Goal: Connect with others: Connect with others

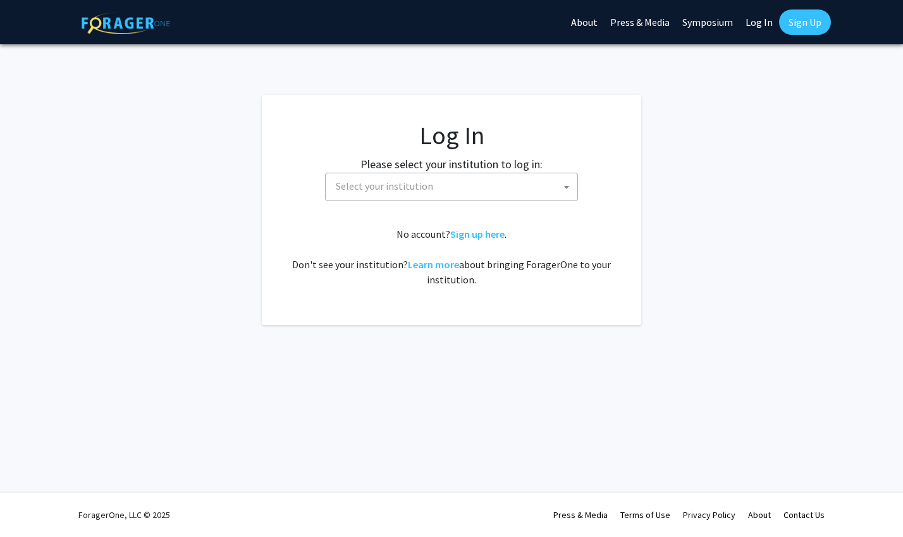
click at [498, 192] on span "Select your institution" at bounding box center [454, 186] width 247 height 26
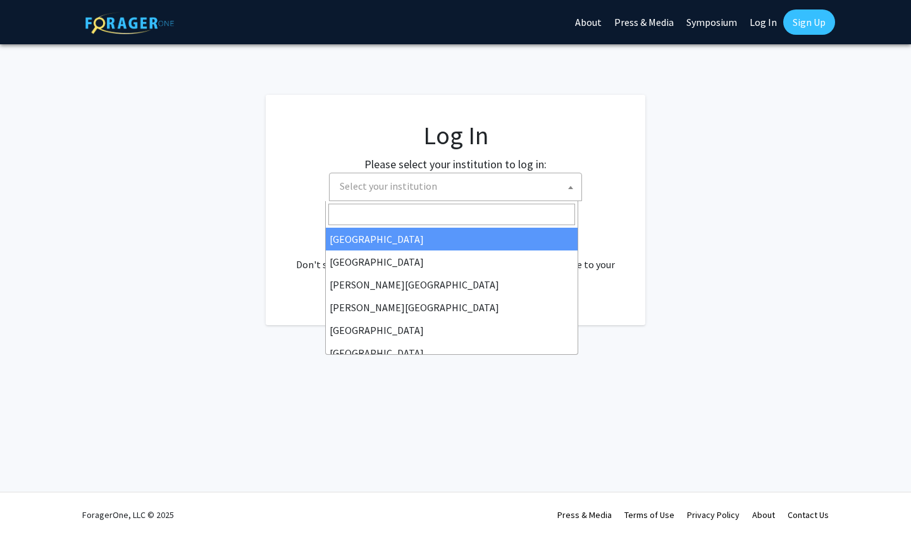
select select "34"
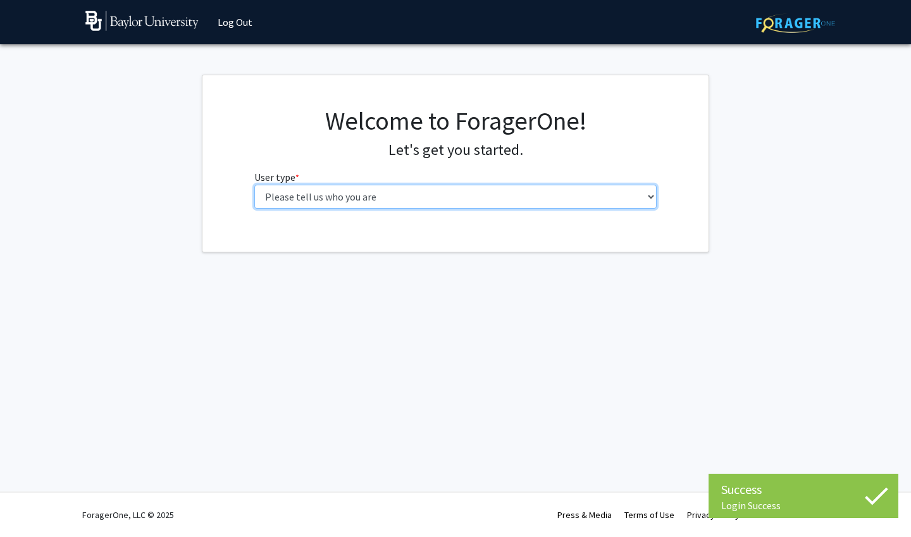
click at [437, 202] on select "Please tell us who you are Undergraduate Student Master's Student Doctoral Cand…" at bounding box center [455, 197] width 403 height 24
select select "1: undergrad"
click at [254, 185] on select "Please tell us who you are Undergraduate Student Master's Student Doctoral Cand…" at bounding box center [455, 197] width 403 height 24
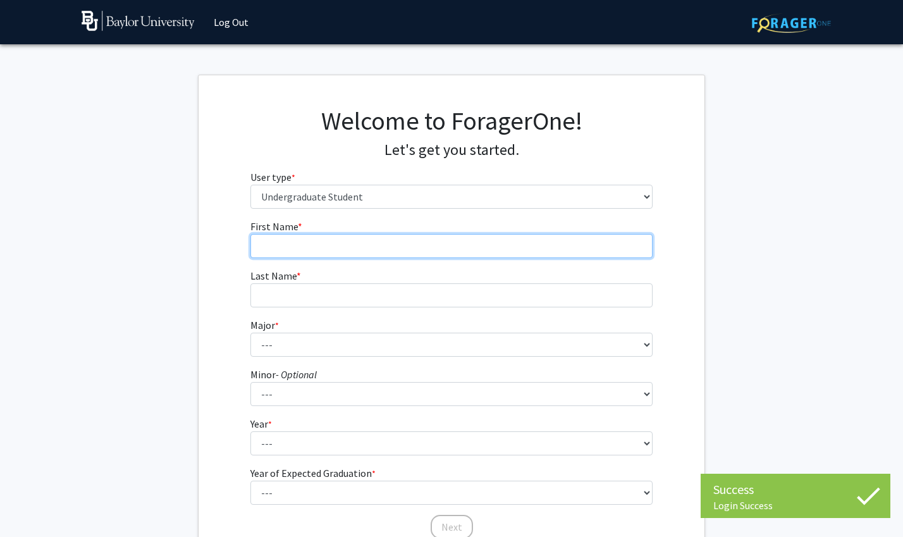
click at [390, 249] on input "First Name * required" at bounding box center [451, 246] width 403 height 24
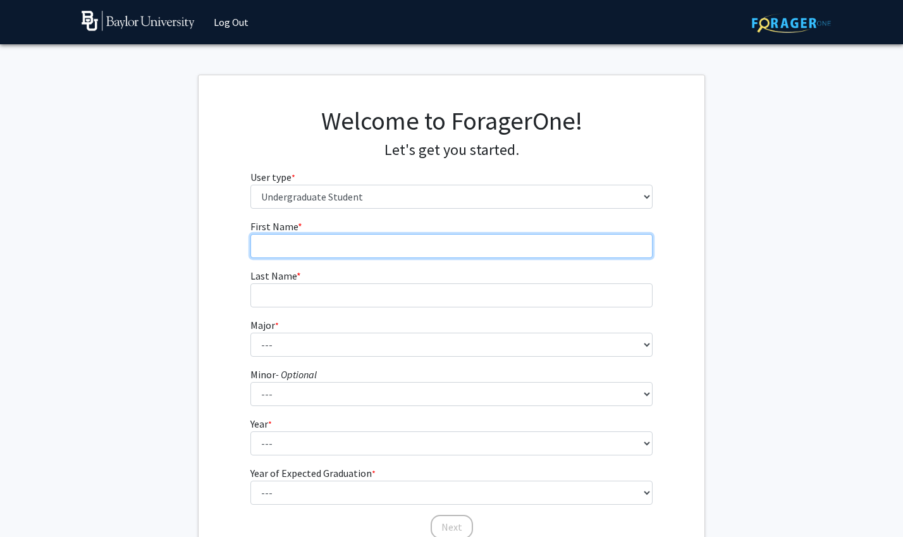
type input "Alastair"
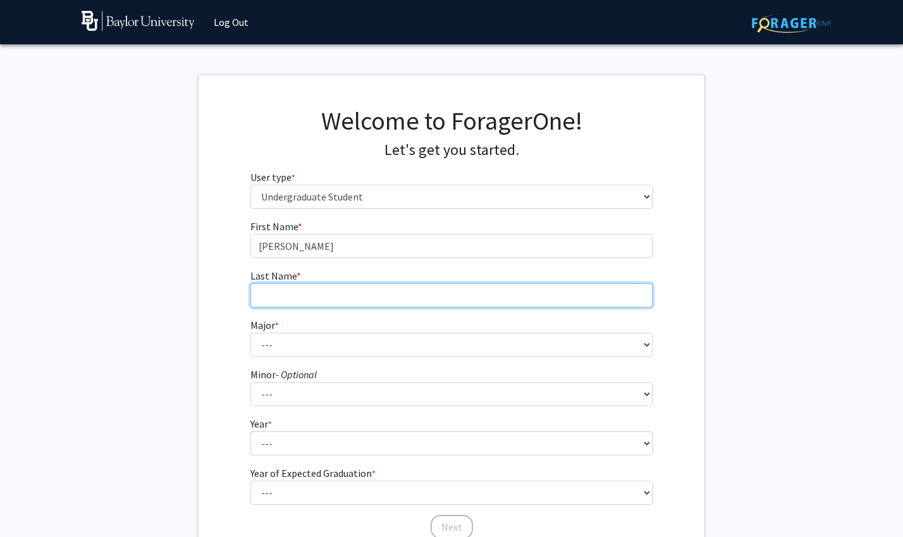
type input "Quadras"
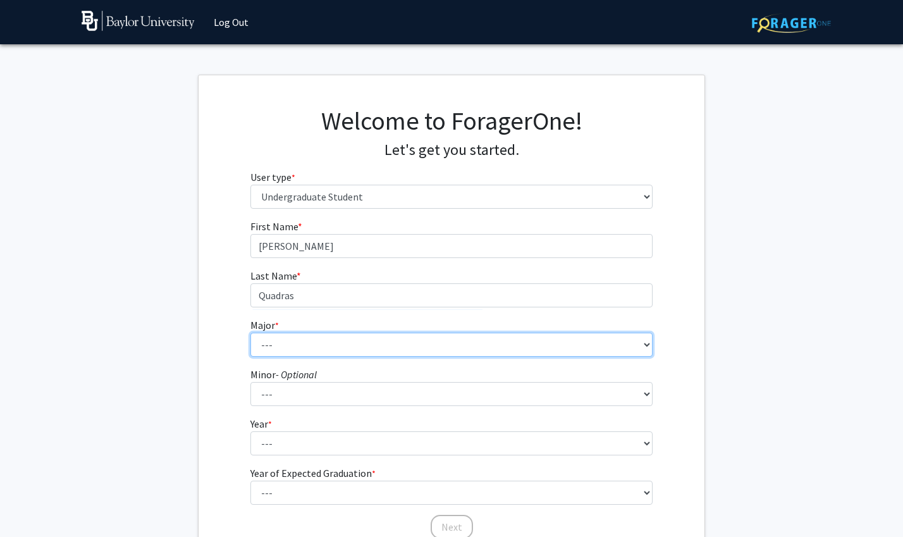
click at [347, 346] on select "--- Accounting American Studies Anthropology Apparel Design & Product Developme…" at bounding box center [451, 345] width 403 height 24
click at [250, 333] on select "--- Accounting American Studies Anthropology Apparel Design & Product Developme…" at bounding box center [451, 345] width 403 height 24
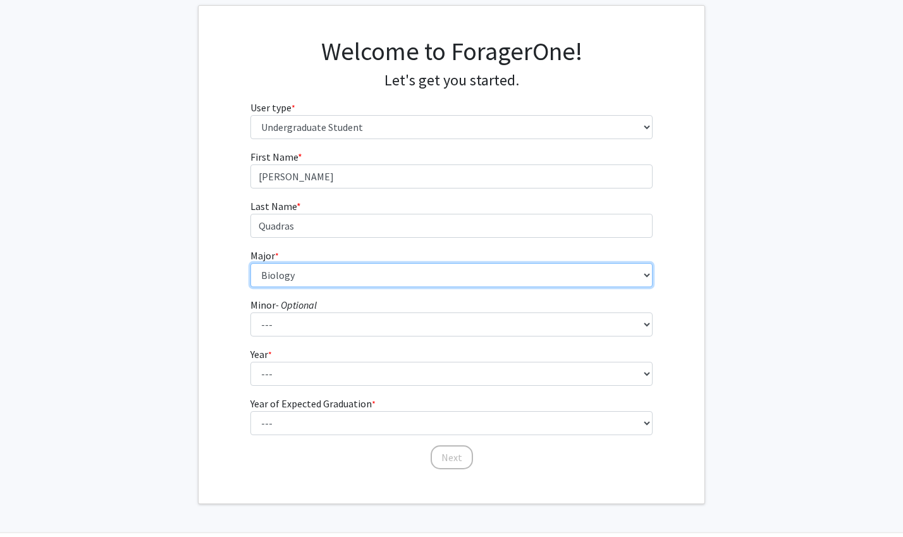
scroll to position [71, 0]
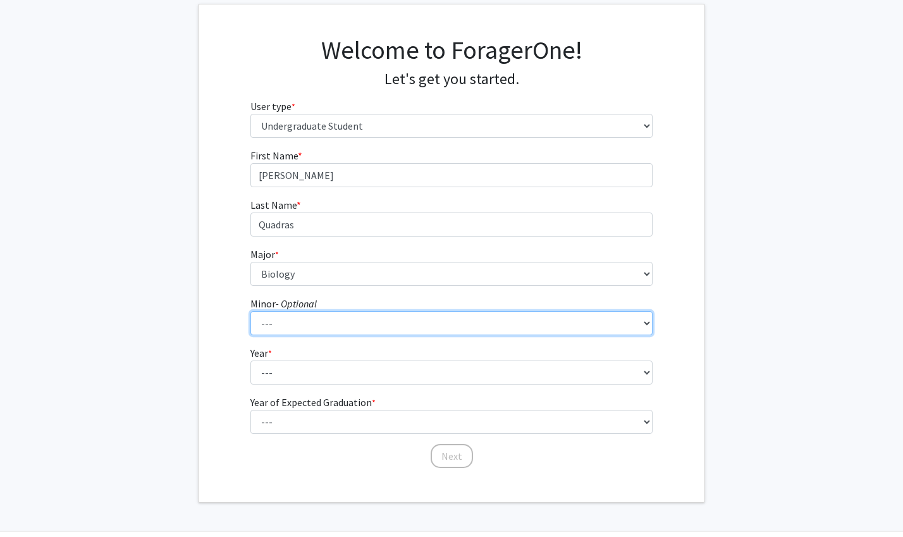
click at [330, 329] on select "--- Advertising American Sign Language American Studies Anthropology Apparel Me…" at bounding box center [451, 323] width 403 height 24
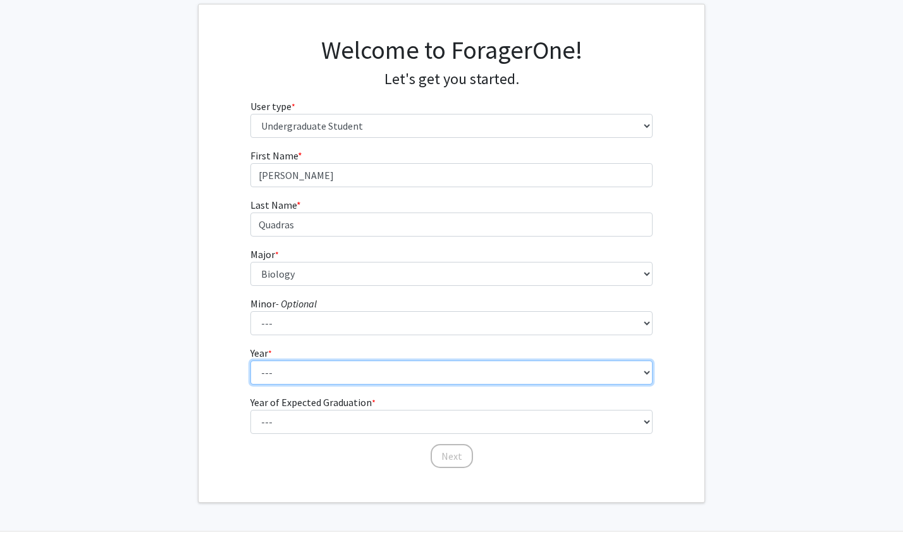
click at [384, 373] on select "--- First-year Sophomore Junior Senior Postbaccalaureate Certificate" at bounding box center [451, 372] width 403 height 24
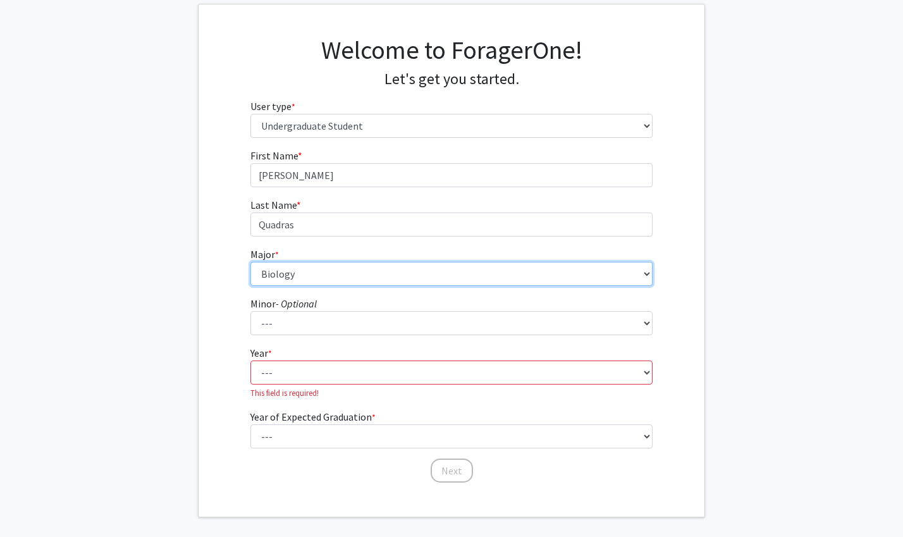
click at [430, 270] on select "--- Accounting American Studies Anthropology Apparel Design & Product Developme…" at bounding box center [451, 274] width 403 height 24
click at [250, 262] on select "--- Accounting American Studies Anthropology Apparel Design & Product Developme…" at bounding box center [451, 274] width 403 height 24
click at [369, 274] on select "--- Accounting American Studies Anthropology Apparel Design & Product Developme…" at bounding box center [451, 274] width 403 height 24
click at [250, 262] on select "--- Accounting American Studies Anthropology Apparel Design & Product Developme…" at bounding box center [451, 274] width 403 height 24
click at [347, 278] on select "--- Accounting American Studies Anthropology Apparel Design & Product Developme…" at bounding box center [451, 274] width 403 height 24
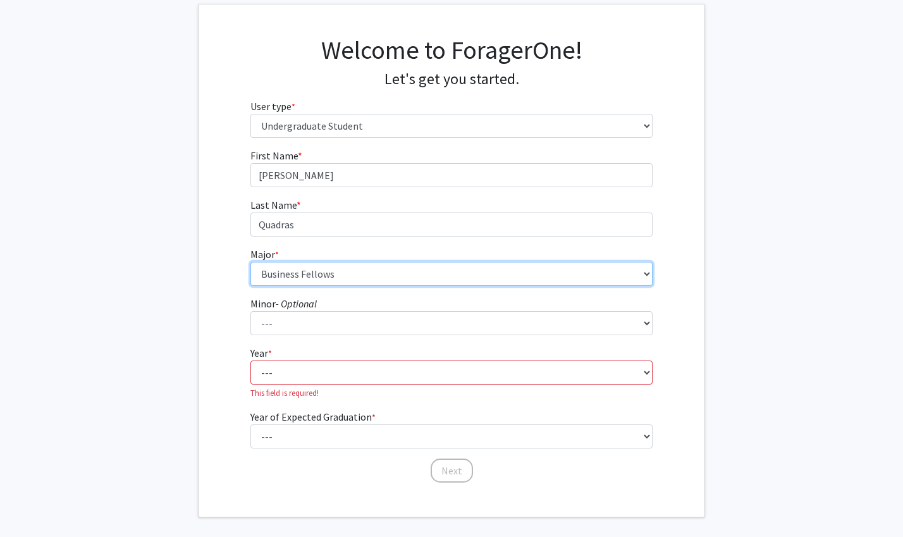
select select "16: 2681"
click at [250, 262] on select "--- Accounting American Studies Anthropology Apparel Design & Product Developme…" at bounding box center [451, 274] width 403 height 24
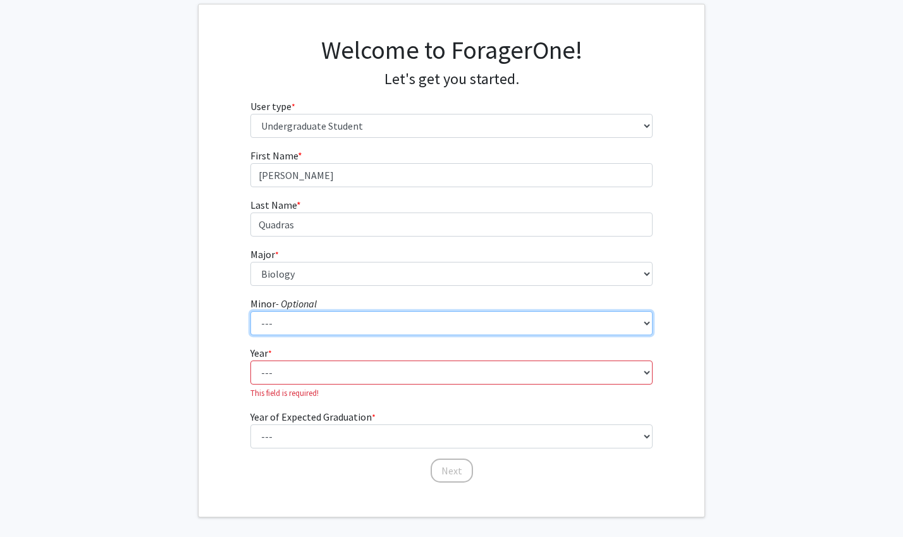
select select "62: 2125"
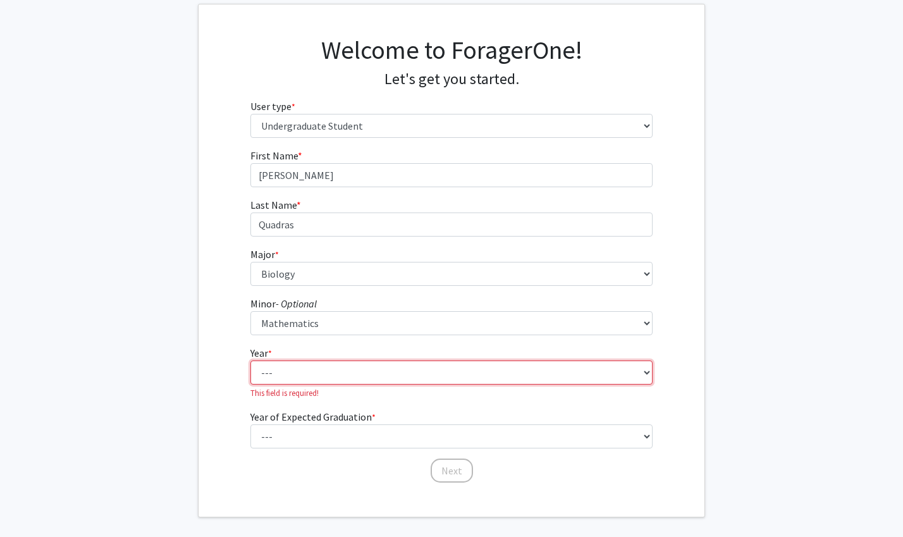
click at [327, 368] on select "--- First-year Sophomore Junior Senior Postbaccalaureate Certificate" at bounding box center [451, 372] width 403 height 24
select select "1: first-year"
click at [250, 360] on select "--- First-year Sophomore Junior Senior Postbaccalaureate Certificate" at bounding box center [451, 372] width 403 height 24
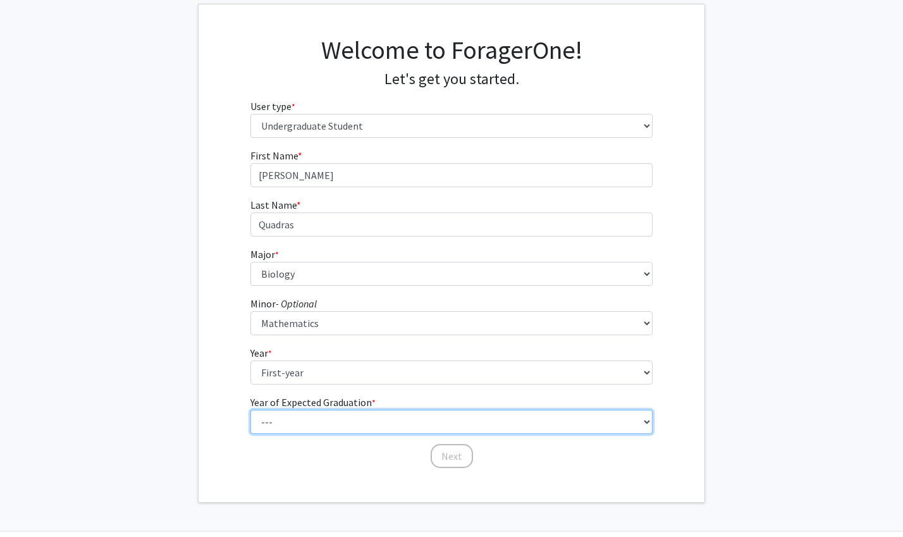
click at [318, 418] on select "--- 2025 2026 2027 2028 2029 2030 2031 2032 2033 2034" at bounding box center [451, 422] width 403 height 24
select select "5: 2029"
click at [250, 410] on select "--- 2025 2026 2027 2028 2029 2030 2031 2032 2033 2034" at bounding box center [451, 422] width 403 height 24
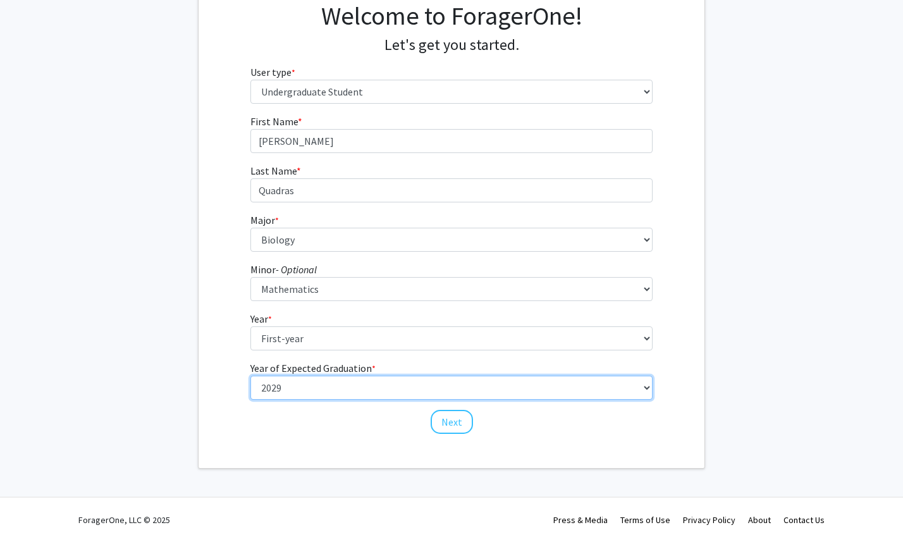
scroll to position [106, 0]
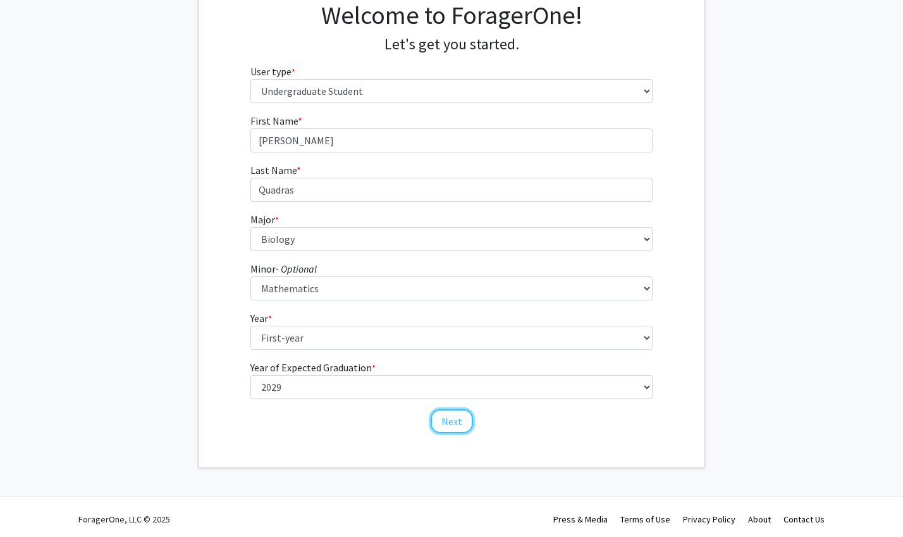
click at [450, 420] on button "Next" at bounding box center [452, 421] width 42 height 24
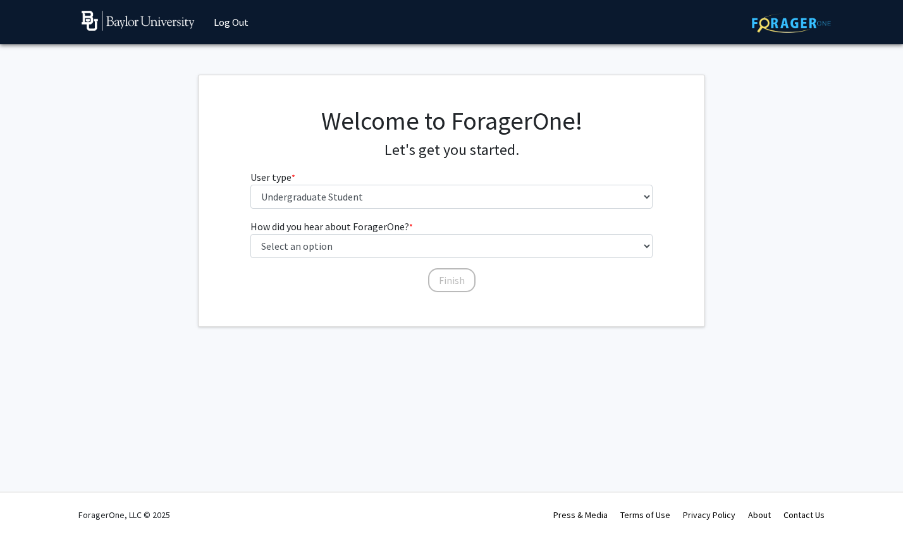
scroll to position [0, 0]
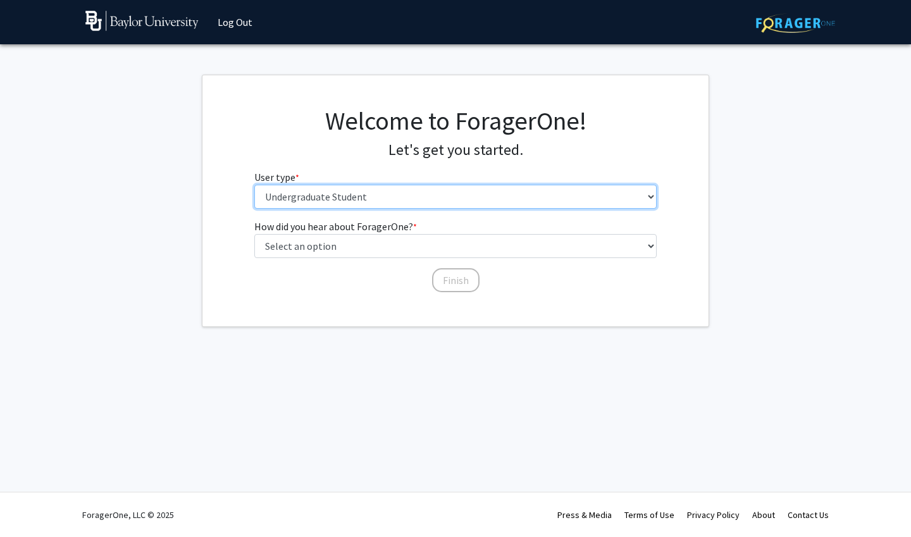
click at [414, 197] on select "Please tell us who you are Undergraduate Student Master's Student Doctoral Cand…" at bounding box center [455, 197] width 403 height 24
click at [254, 185] on select "Please tell us who you are Undergraduate Student Master's Student Doctoral Cand…" at bounding box center [455, 197] width 403 height 24
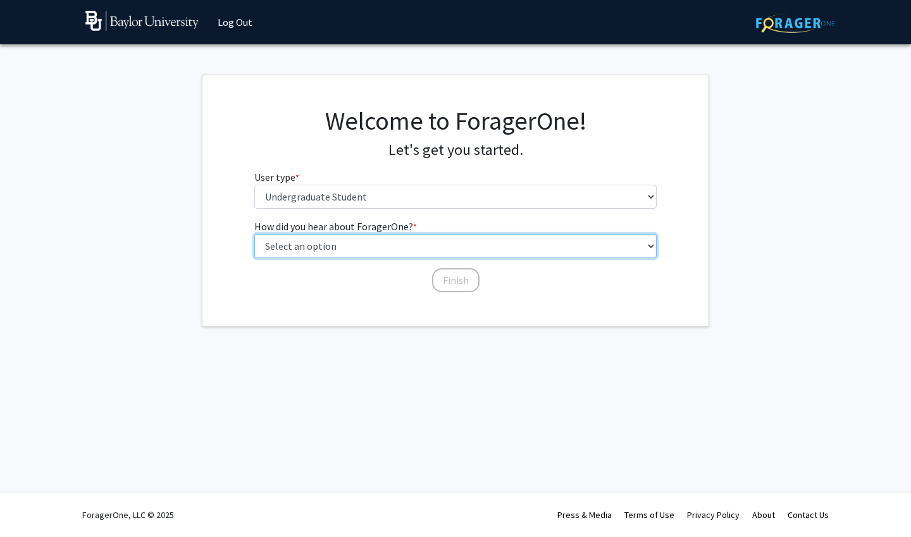
click at [398, 240] on select "Select an option Peer/student recommendation Faculty/staff recommendation Unive…" at bounding box center [455, 246] width 403 height 24
select select "1: peer_recommendation"
click at [254, 234] on select "Select an option Peer/student recommendation Faculty/staff recommendation Unive…" at bounding box center [455, 246] width 403 height 24
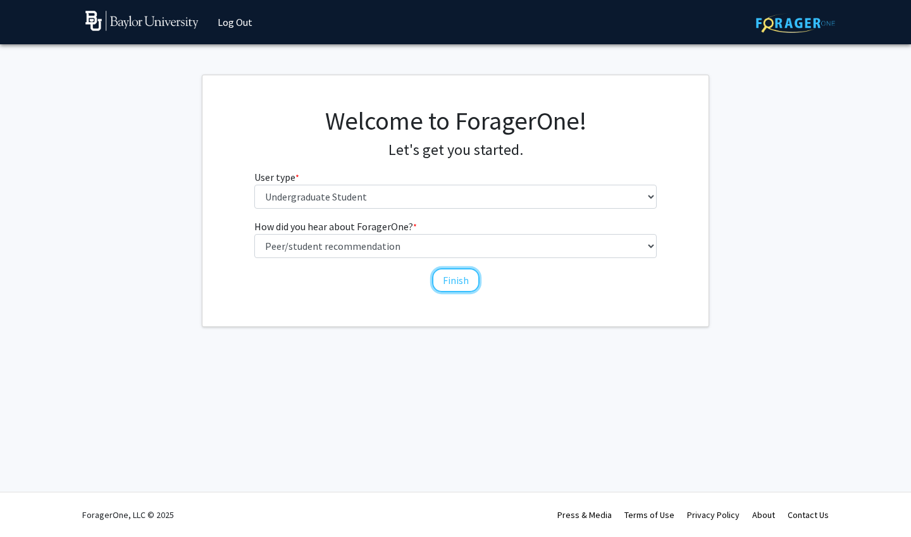
click at [440, 278] on button "Finish" at bounding box center [455, 280] width 47 height 24
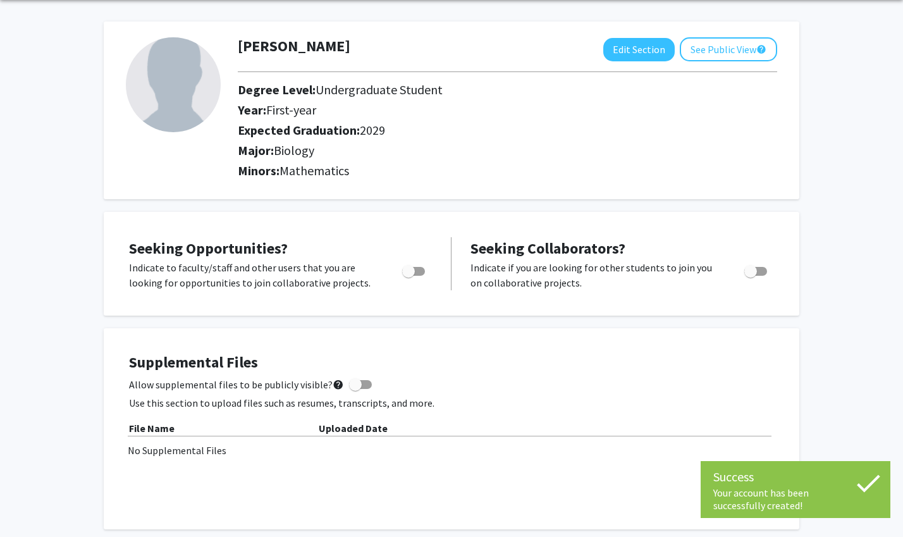
scroll to position [47, 0]
click at [422, 268] on span "Toggle" at bounding box center [413, 270] width 23 height 9
click at [409, 275] on input "Are you actively seeking opportunities?" at bounding box center [408, 275] width 1 height 1
checkbox input "true"
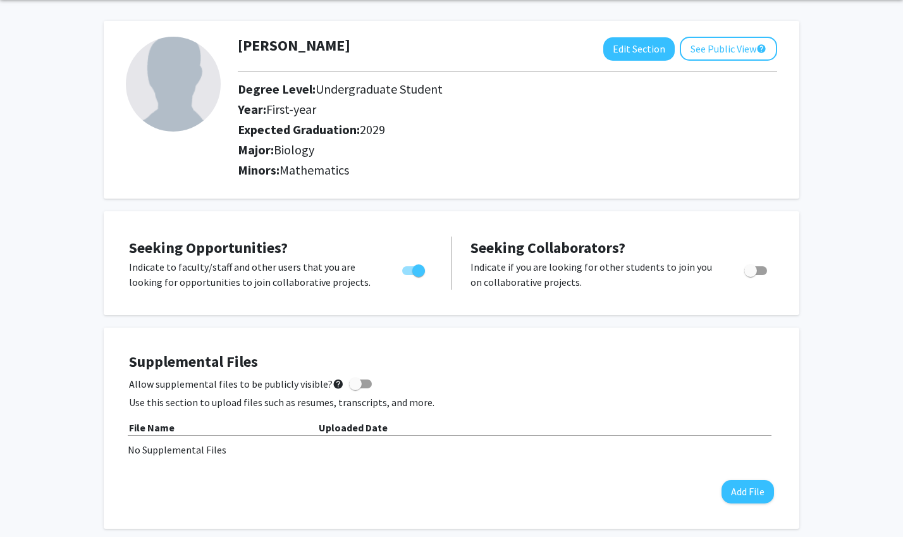
click at [753, 271] on span "Toggle" at bounding box center [750, 270] width 13 height 13
click at [751, 275] on input "Would you like to receive other student requests to work with you?" at bounding box center [750, 275] width 1 height 1
checkbox input "true"
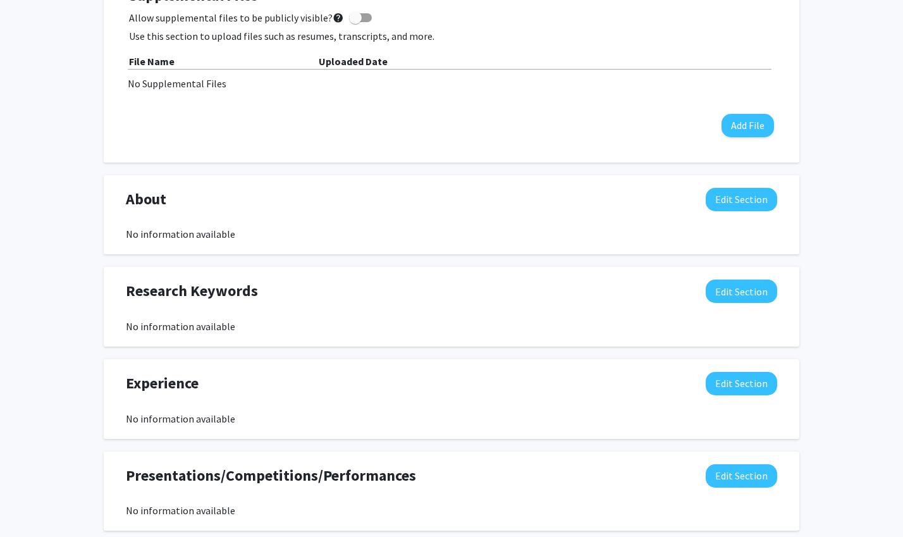
scroll to position [414, 0]
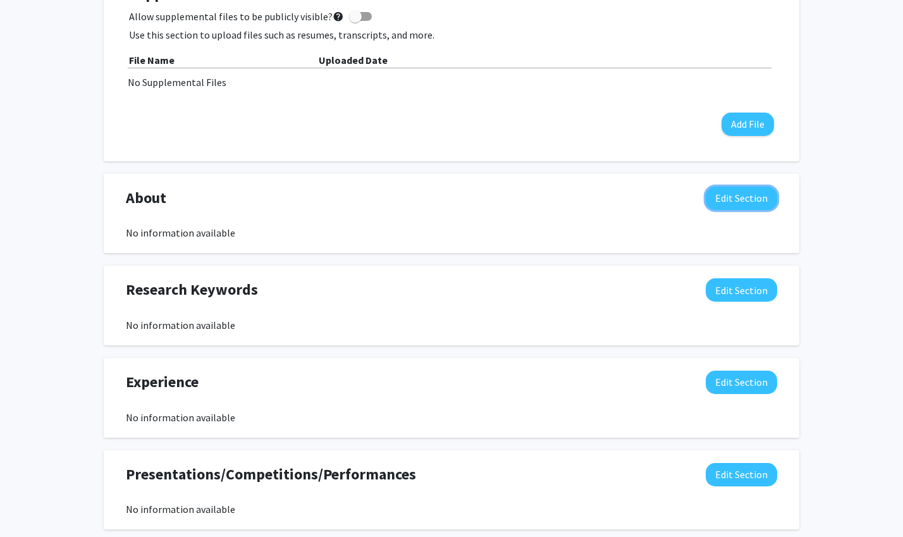
click at [756, 199] on button "Edit Section" at bounding box center [741, 198] width 71 height 23
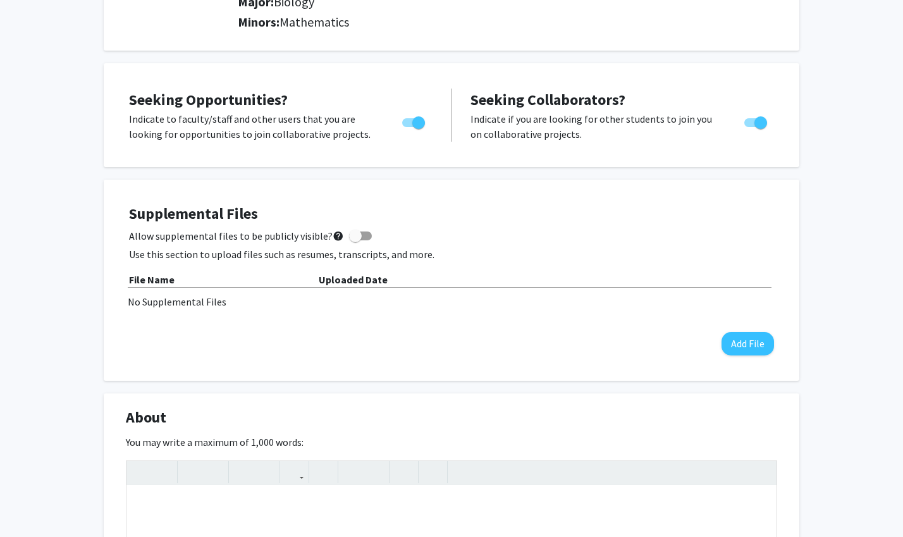
scroll to position [0, 0]
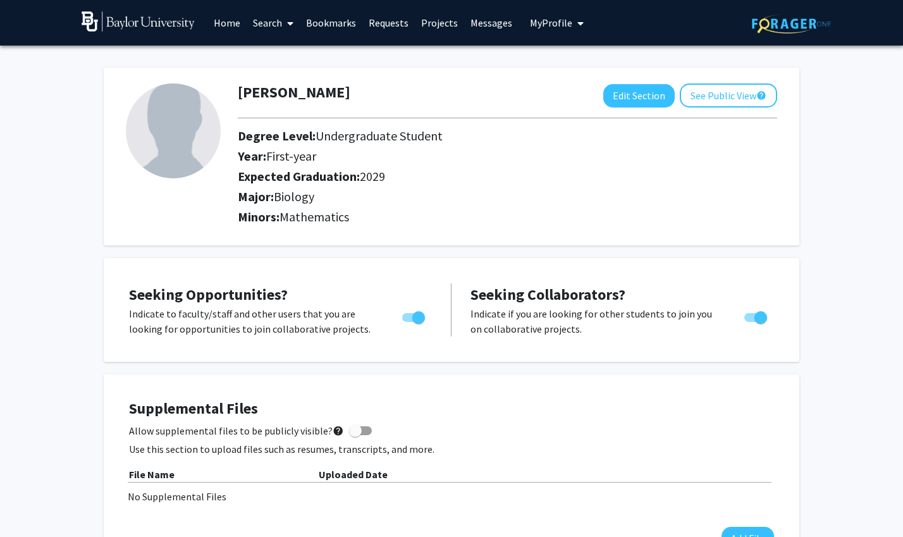
click at [431, 22] on link "Projects" at bounding box center [439, 23] width 49 height 44
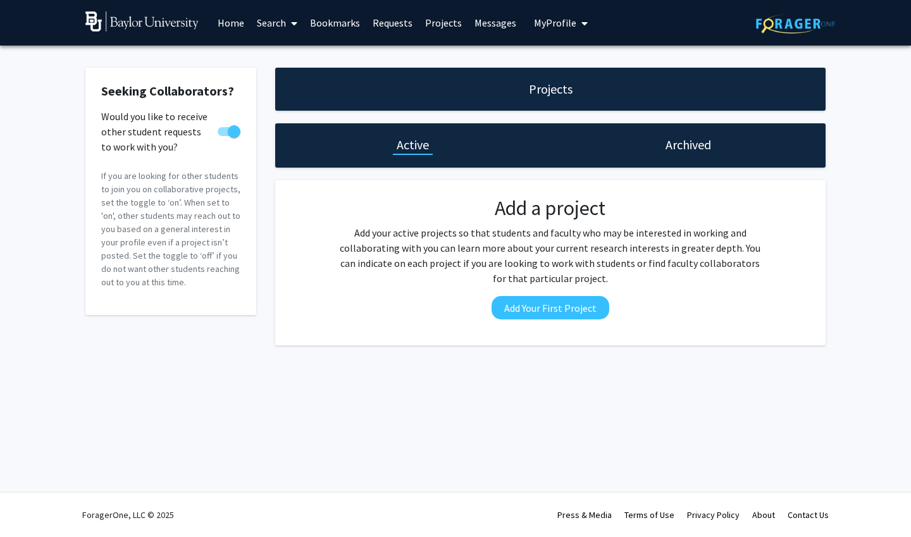
click at [275, 25] on link "Search" at bounding box center [276, 23] width 53 height 44
click at [299, 63] on span "Faculty/Staff" at bounding box center [296, 58] width 93 height 25
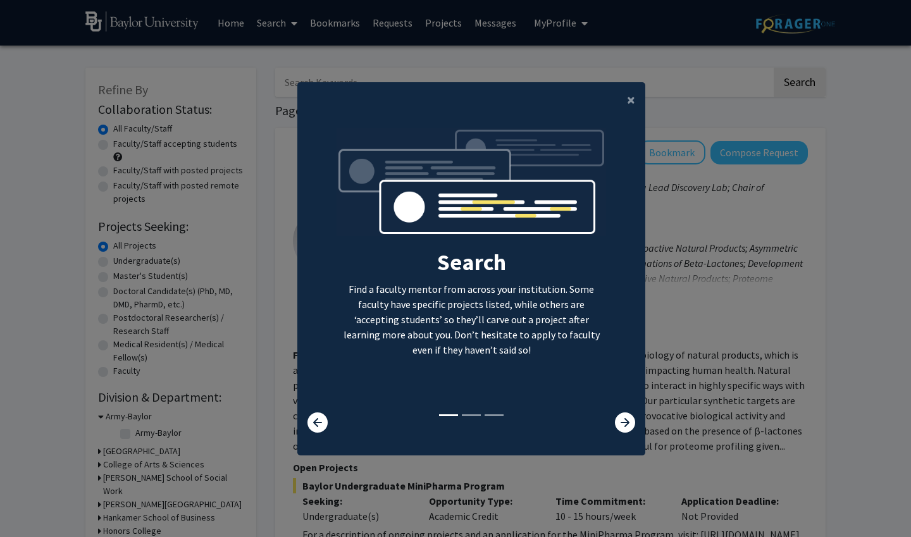
click at [618, 419] on icon at bounding box center [625, 422] width 20 height 20
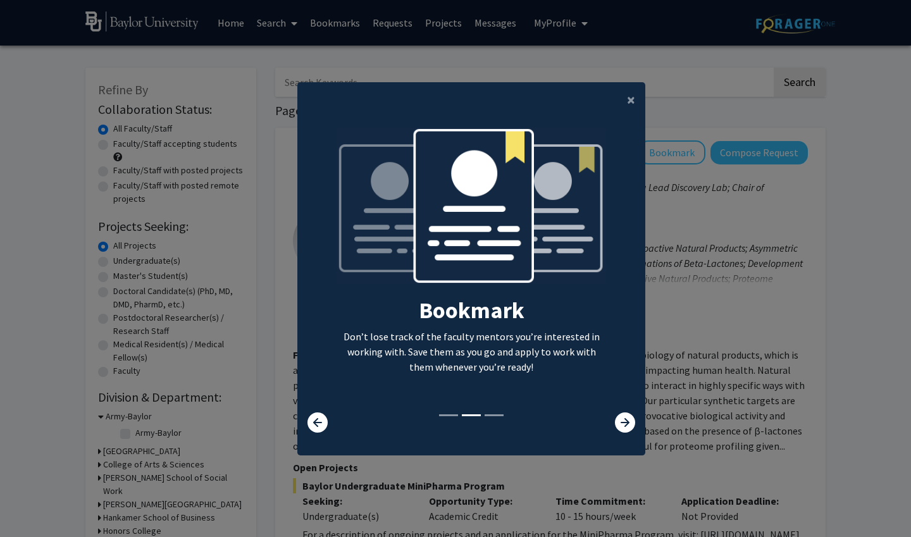
click at [618, 419] on icon at bounding box center [625, 422] width 20 height 20
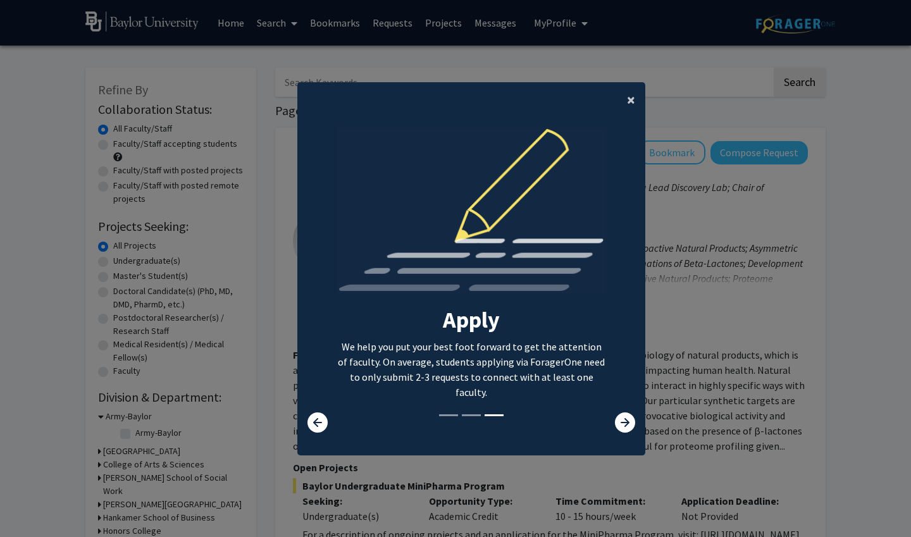
click at [620, 103] on button "×" at bounding box center [631, 99] width 28 height 35
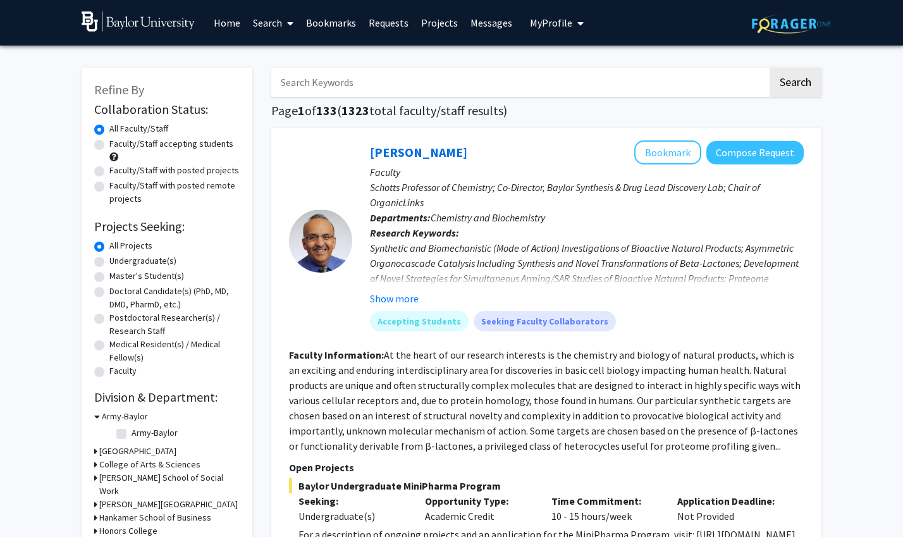
click at [154, 145] on label "Faculty/Staff accepting students" at bounding box center [171, 143] width 124 height 13
click at [118, 145] on input "Faculty/Staff accepting students" at bounding box center [113, 141] width 8 height 8
radio input "true"
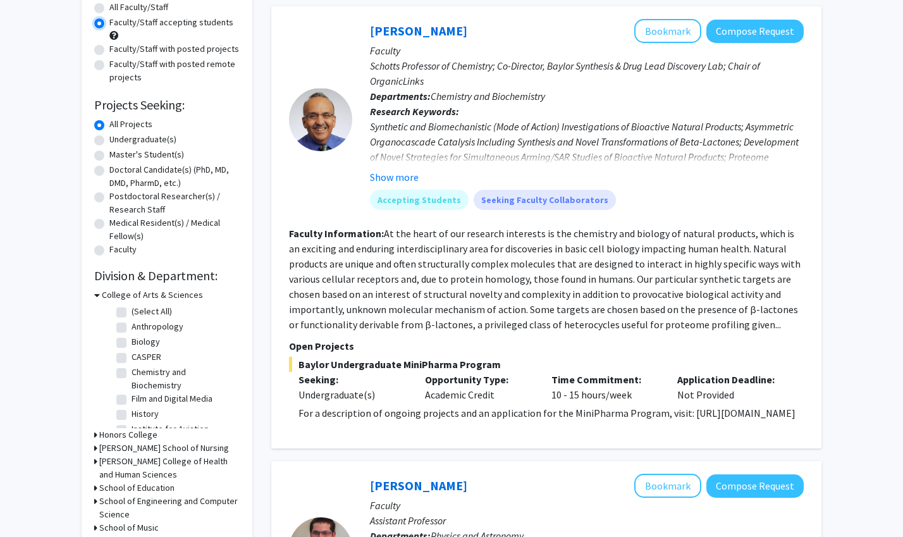
scroll to position [123, 0]
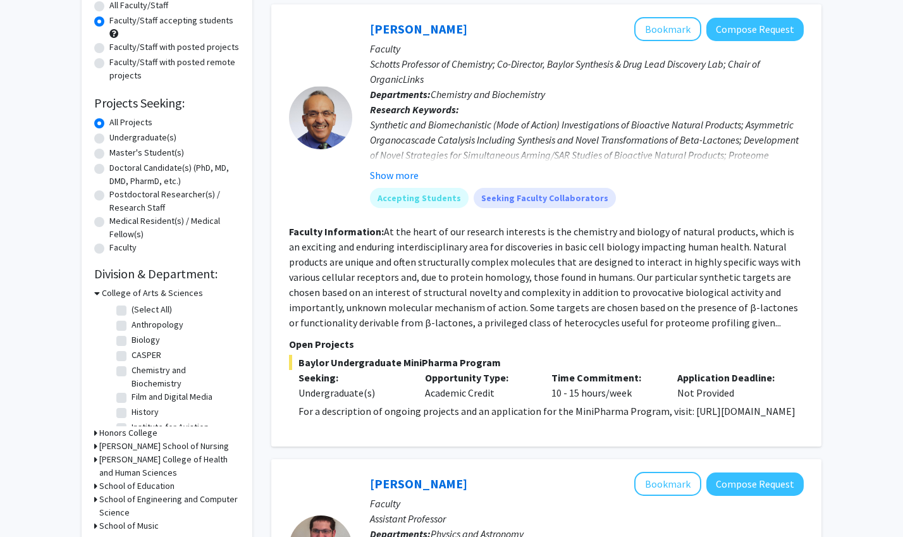
click at [159, 135] on label "Undergraduate(s)" at bounding box center [142, 137] width 67 height 13
click at [118, 135] on input "Undergraduate(s)" at bounding box center [113, 135] width 8 height 8
radio input "true"
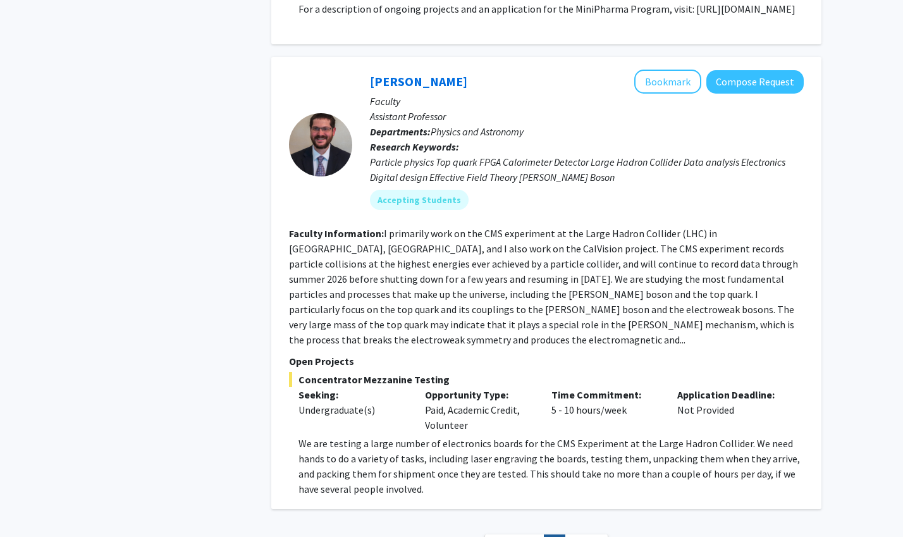
scroll to position [525, 0]
click at [780, 94] on button "Compose Request" at bounding box center [754, 82] width 97 height 23
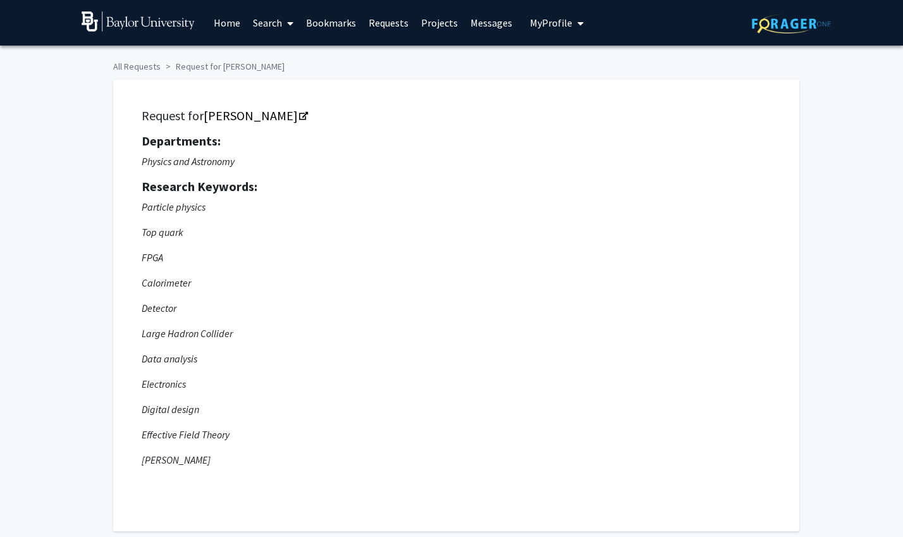
click at [299, 114] on icon "Opens in a new tab" at bounding box center [303, 117] width 9 height 8
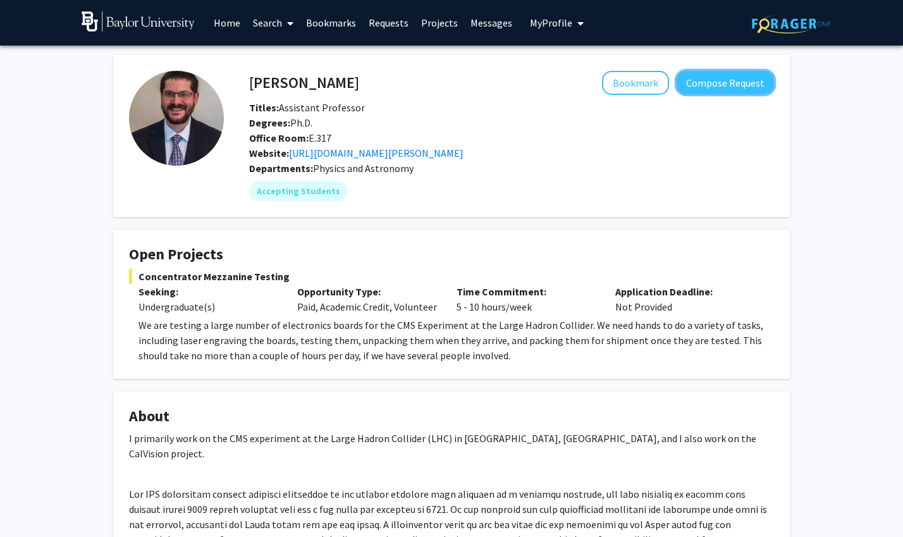
click at [720, 85] on button "Compose Request" at bounding box center [725, 82] width 97 height 23
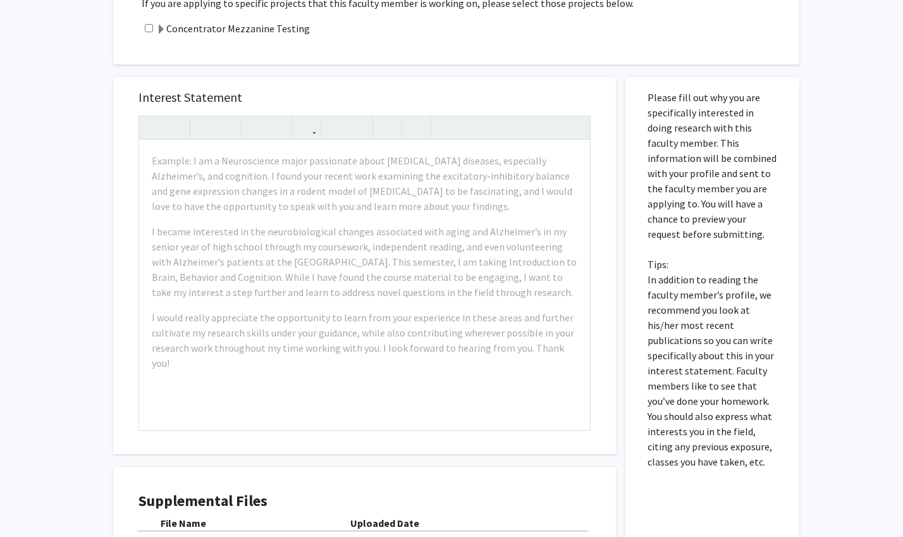
scroll to position [598, 0]
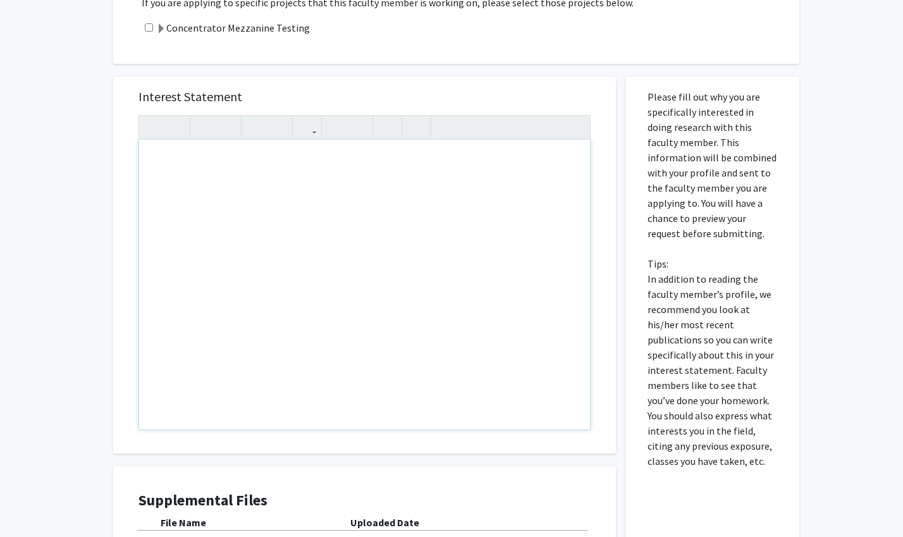
click at [329, 220] on div "Note to users with screen readers: Please press Alt+0 or Option+0 to deactivate…" at bounding box center [364, 285] width 451 height 290
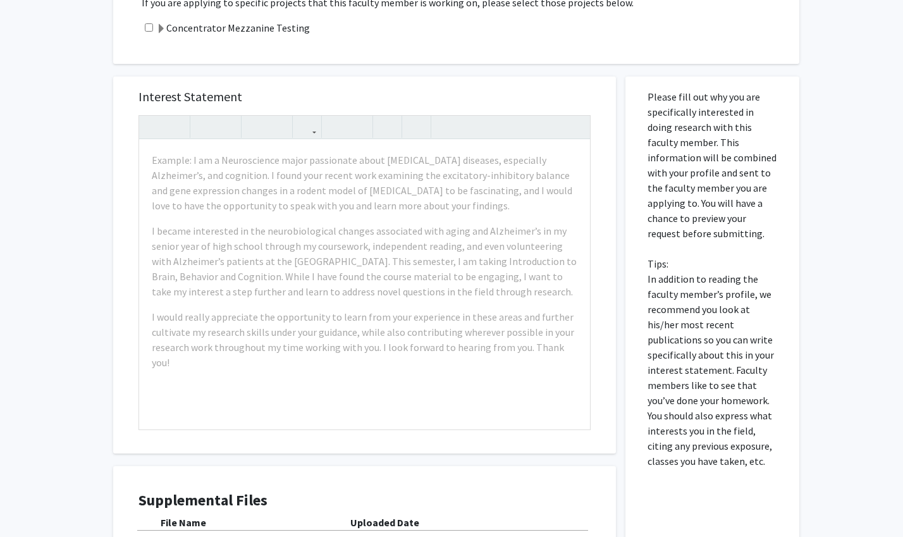
click at [601, 123] on div "Interest Statement Example: I am a Neuroscience major passionate about neurodeg…" at bounding box center [364, 265] width 477 height 377
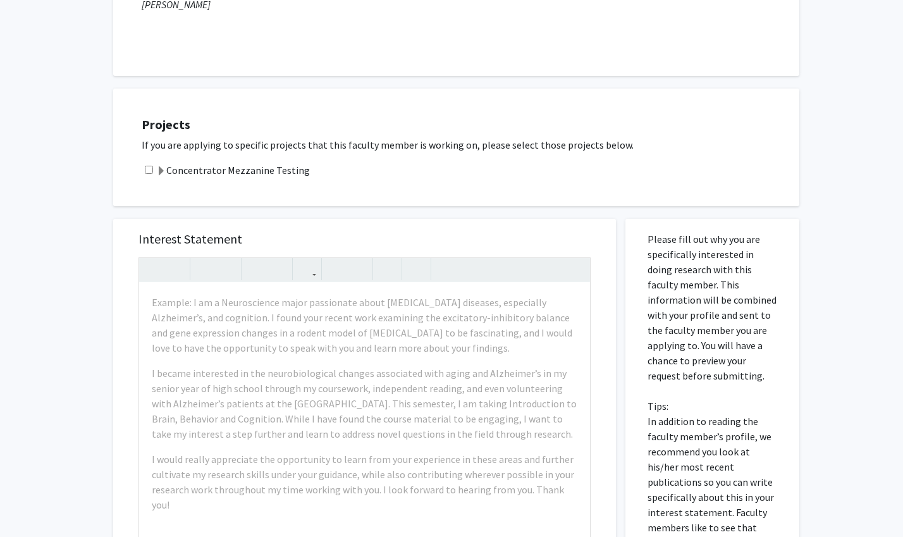
scroll to position [0, 0]
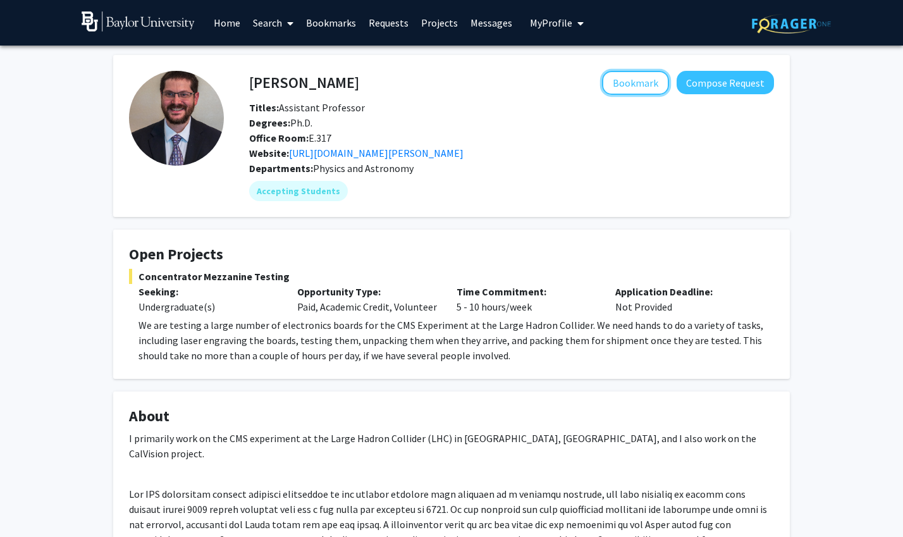
click at [632, 90] on button "Bookmark" at bounding box center [635, 83] width 67 height 24
click at [275, 20] on link "Search" at bounding box center [273, 23] width 53 height 44
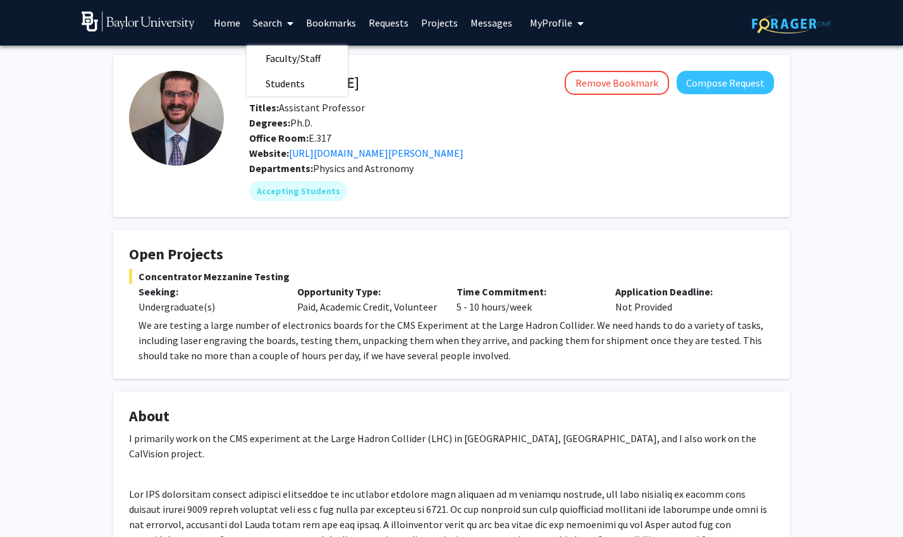
click at [299, 63] on span "Faculty/Staff" at bounding box center [293, 58] width 93 height 25
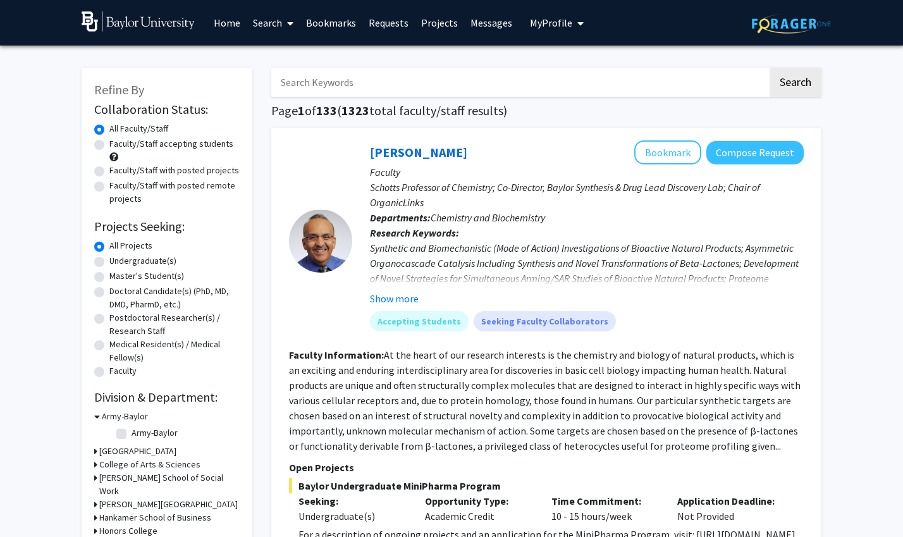
click at [209, 147] on label "Faculty/Staff accepting students" at bounding box center [171, 143] width 124 height 13
click at [118, 145] on input "Faculty/Staff accepting students" at bounding box center [113, 141] width 8 height 8
radio input "true"
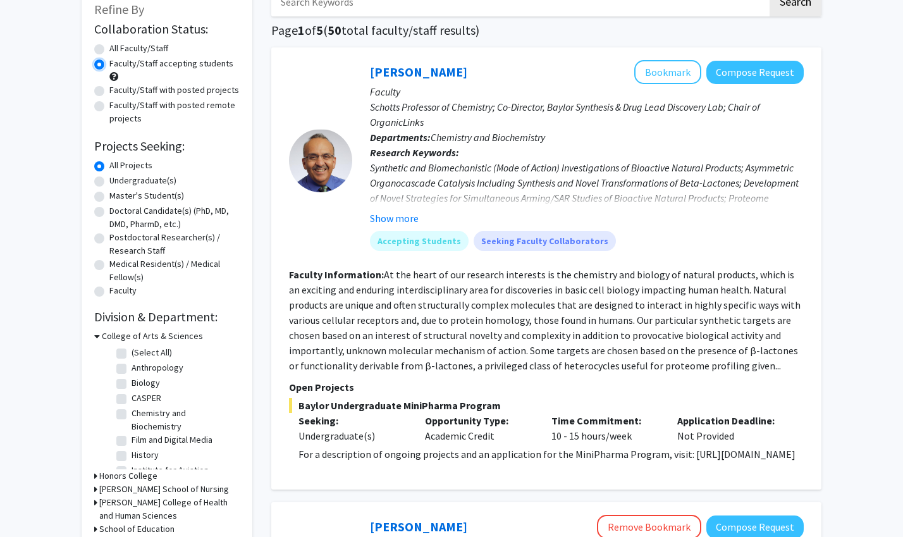
scroll to position [80, 0]
click at [677, 68] on button "Bookmark" at bounding box center [667, 73] width 67 height 24
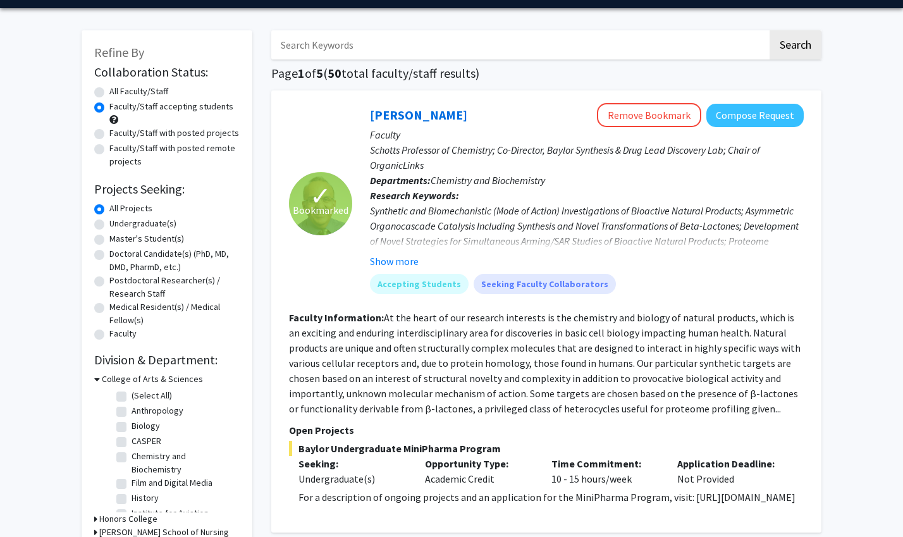
scroll to position [0, 0]
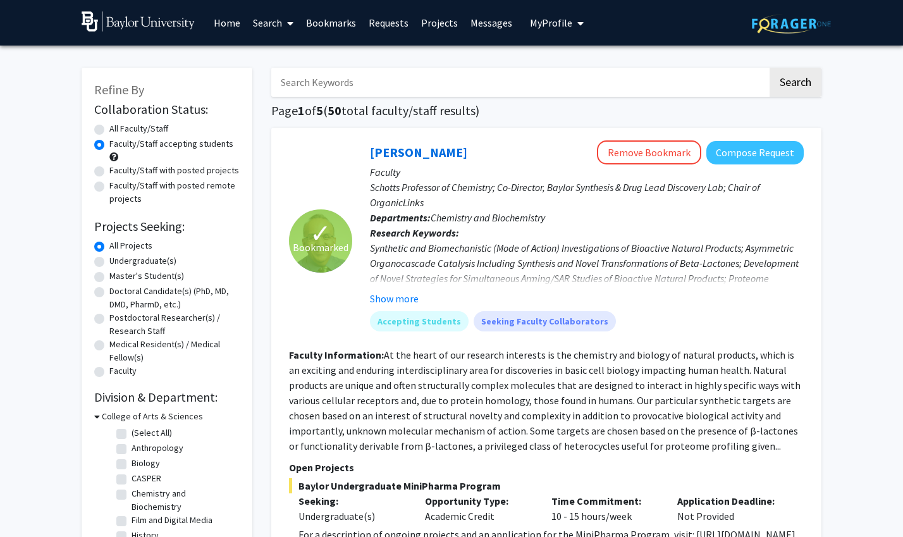
click at [139, 268] on div "Undergraduate(s)" at bounding box center [166, 261] width 145 height 15
click at [143, 261] on label "Undergraduate(s)" at bounding box center [142, 260] width 67 height 13
click at [118, 261] on input "Undergraduate(s)" at bounding box center [113, 258] width 8 height 8
radio input "true"
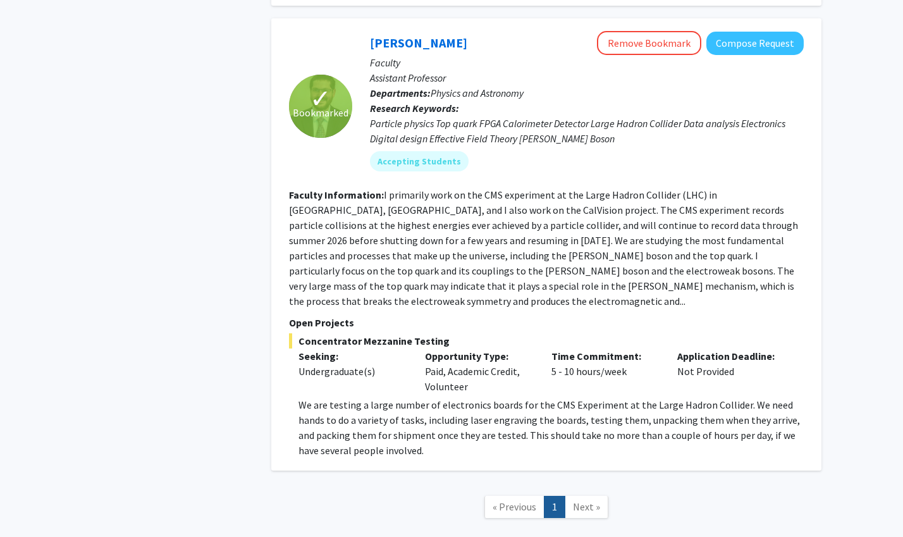
scroll to position [638, 0]
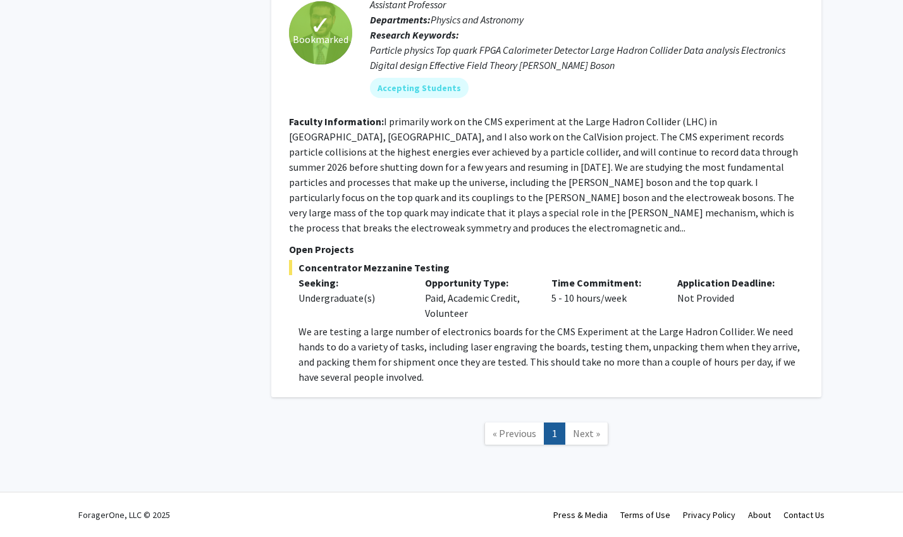
click at [591, 437] on span "Next »" at bounding box center [586, 433] width 27 height 13
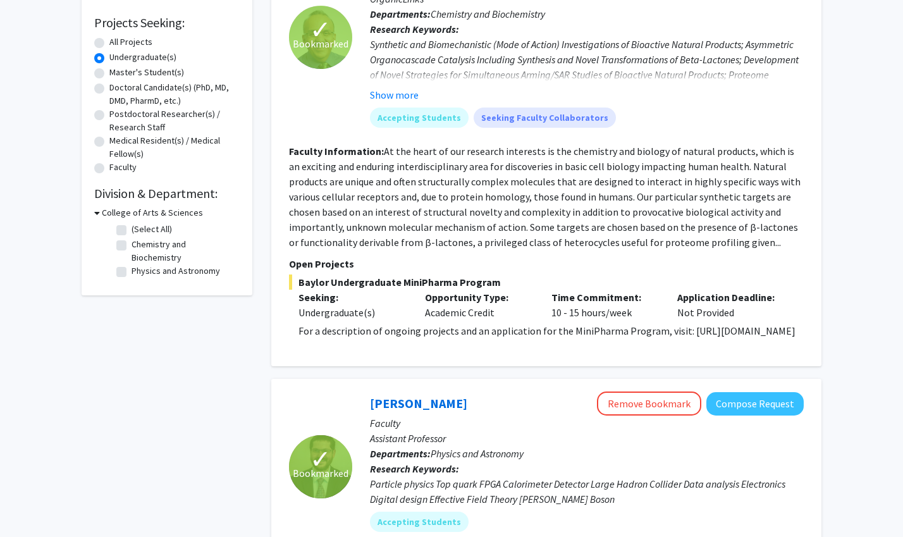
scroll to position [0, 0]
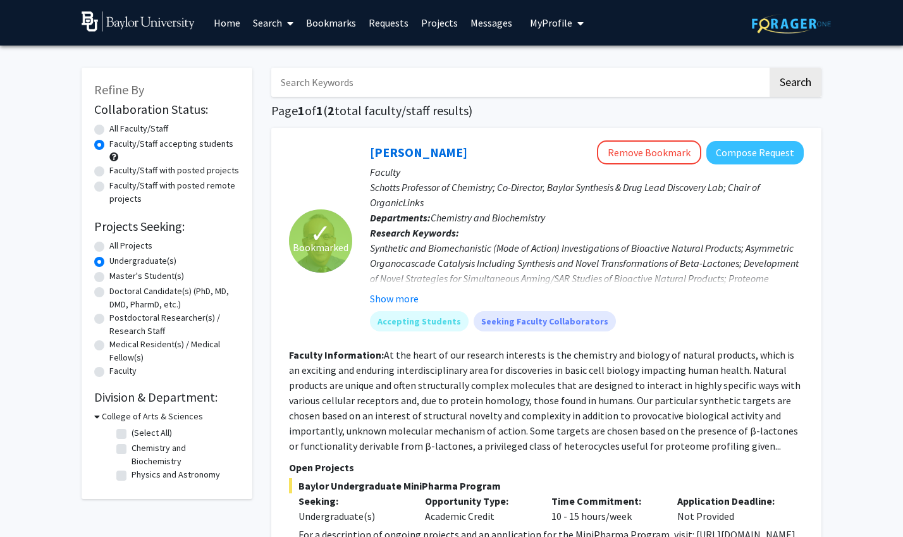
click at [268, 23] on link "Search" at bounding box center [273, 23] width 53 height 44
click at [297, 87] on span "Students" at bounding box center [285, 83] width 77 height 25
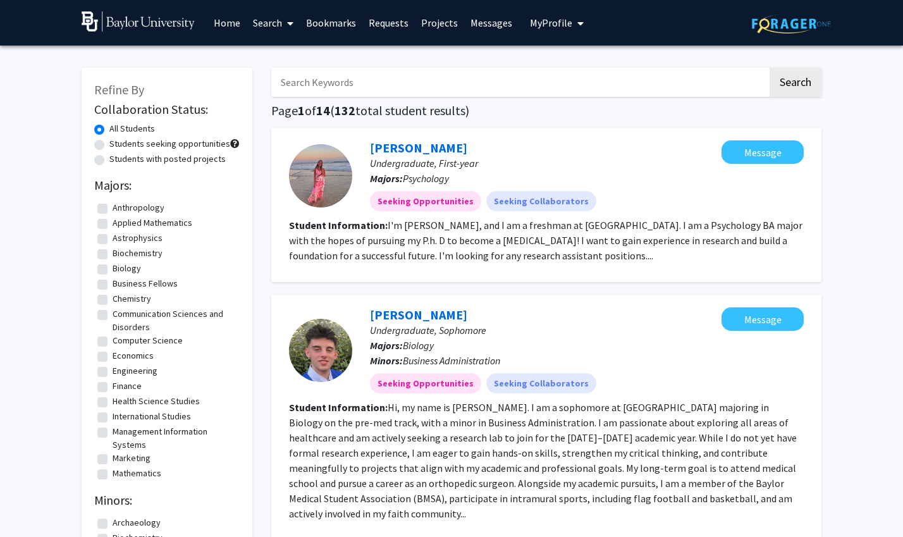
click at [98, 34] on link at bounding box center [145, 23] width 126 height 44
